Goal: Check status: Check status

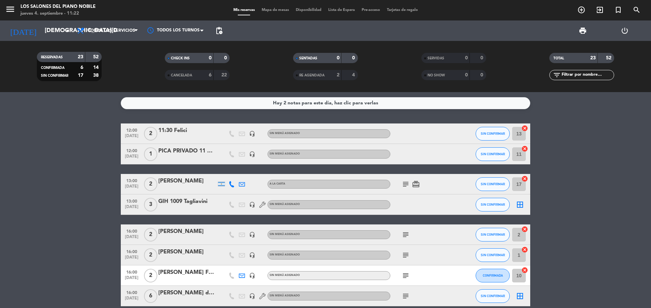
click at [115, 35] on span "Todos los servicios" at bounding box center [107, 30] width 68 height 15
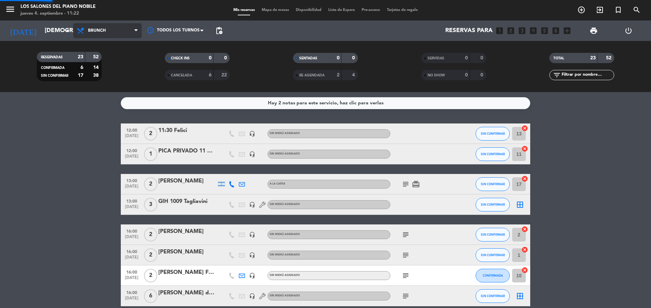
click at [113, 71] on div "menu Los Salones del Piano [PERSON_NAME] [DATE] 4. septiembre - 11:22 Mis reser…" at bounding box center [325, 46] width 651 height 92
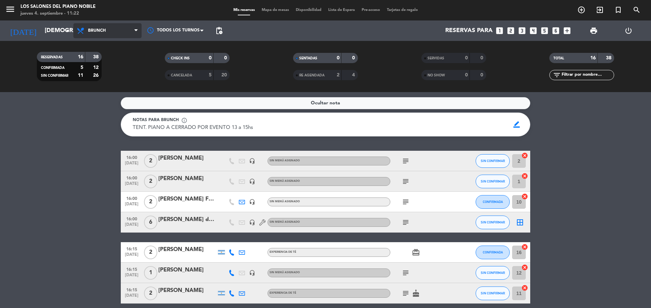
click at [106, 24] on span "Brunch" at bounding box center [107, 30] width 68 height 15
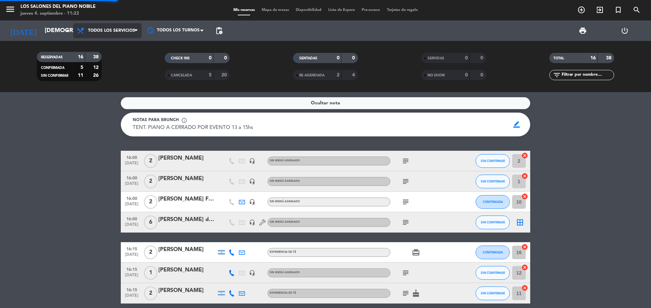
click at [108, 51] on div "menu Los Salones del Piano [PERSON_NAME] [DATE] 4. septiembre - 11:22 Mis reser…" at bounding box center [325, 46] width 651 height 92
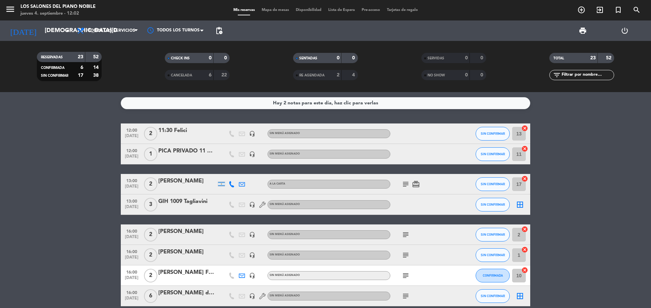
drag, startPoint x: 83, startPoint y: 186, endPoint x: 23, endPoint y: 199, distance: 61.4
